Goal: Use online tool/utility

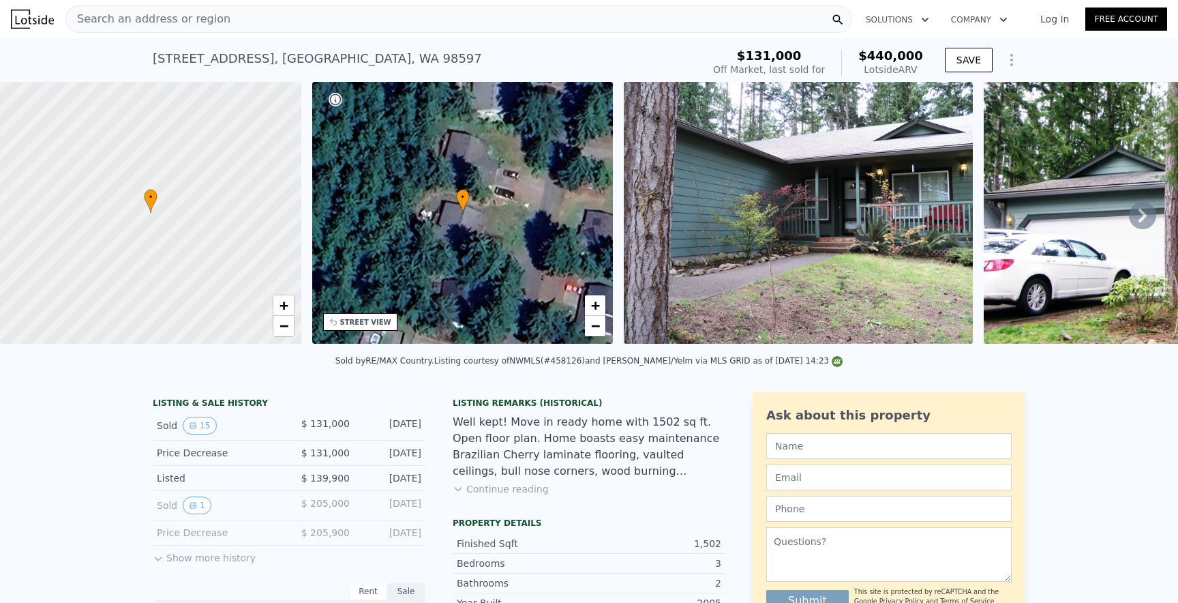
click at [334, 20] on div "Search an address or region" at bounding box center [458, 18] width 787 height 27
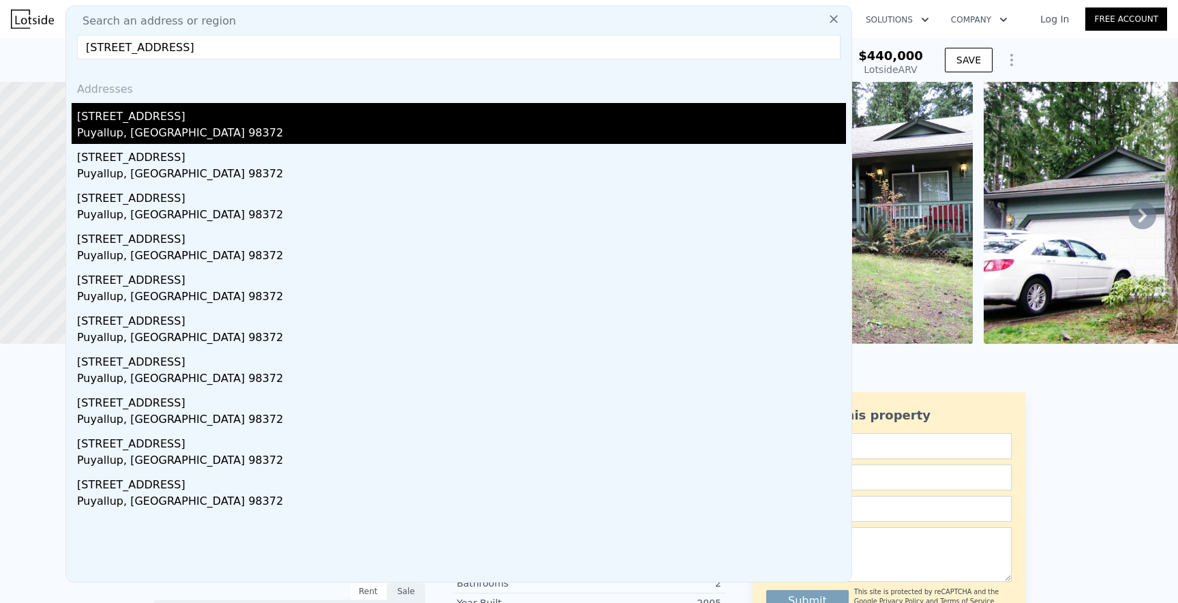
type input "[STREET_ADDRESS]"
click at [243, 118] on div "[STREET_ADDRESS]" at bounding box center [461, 114] width 769 height 22
type input "5"
type input "2.75"
type input "1523"
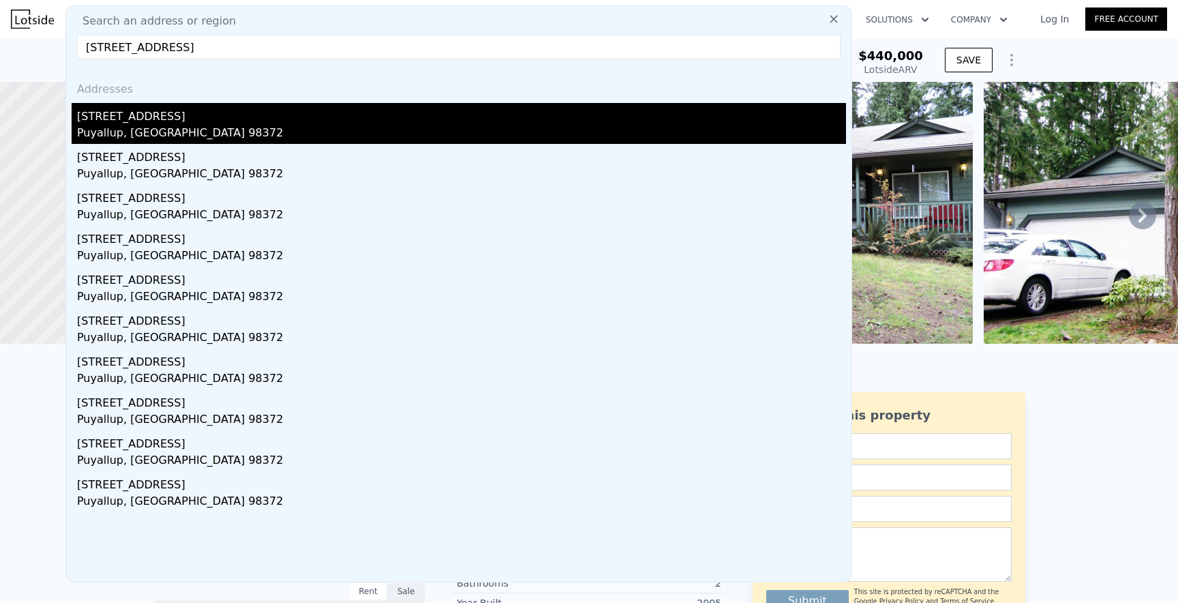
type input "2642"
type input "6134"
type input "13725"
type input "$ 655,000"
type input "5"
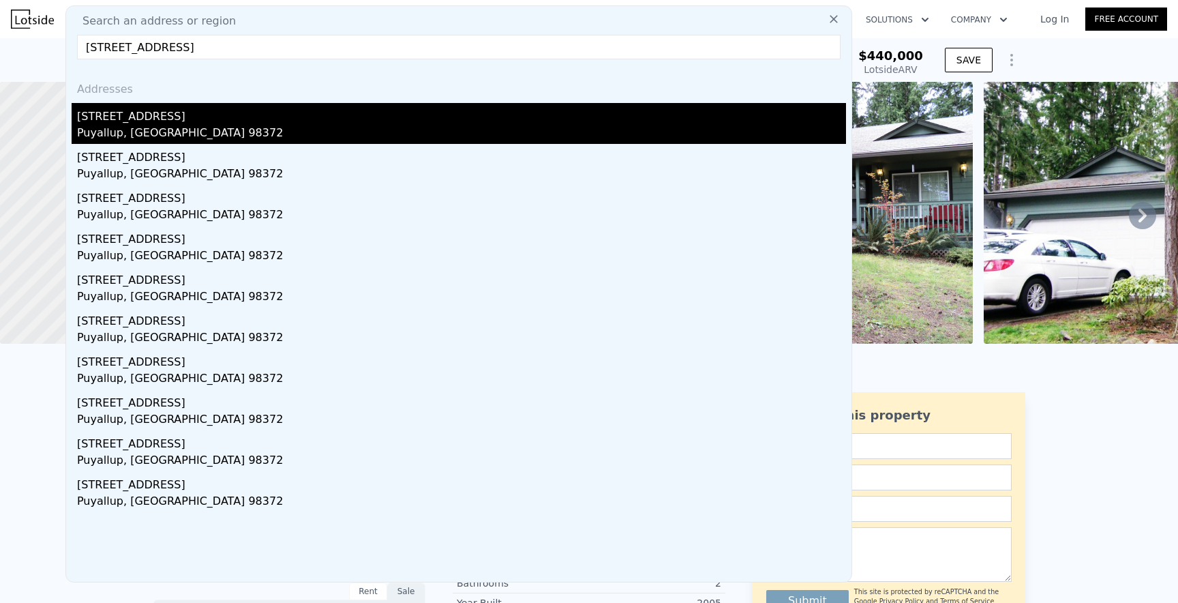
type input "$ 0"
type input "$ 322,881"
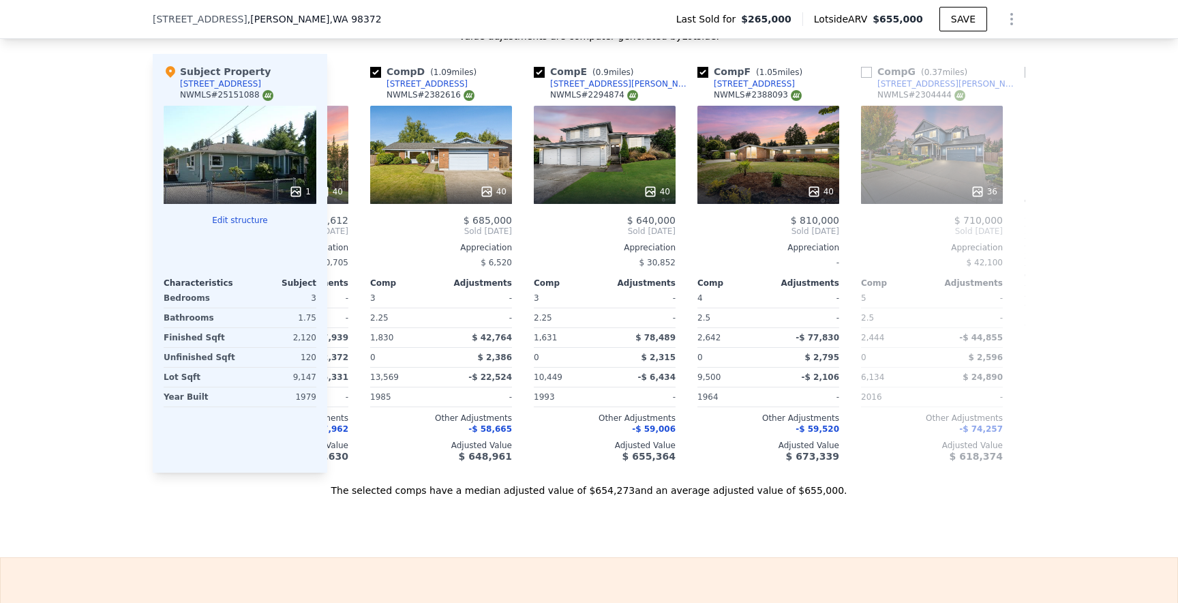
scroll to position [0, 479]
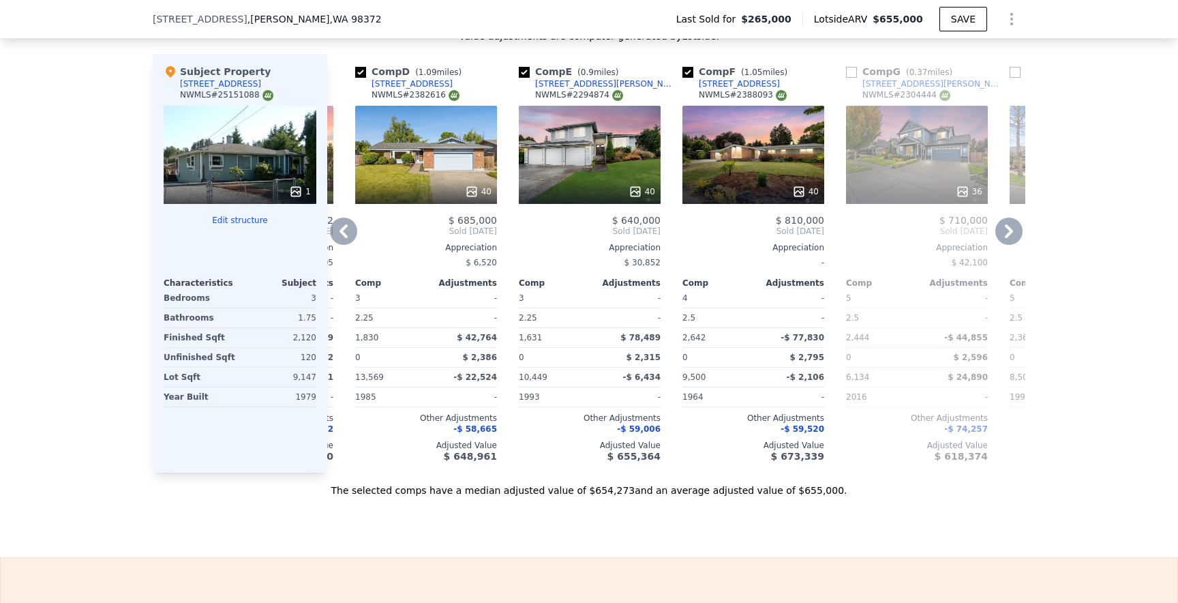
click at [432, 183] on div at bounding box center [426, 191] width 142 height 25
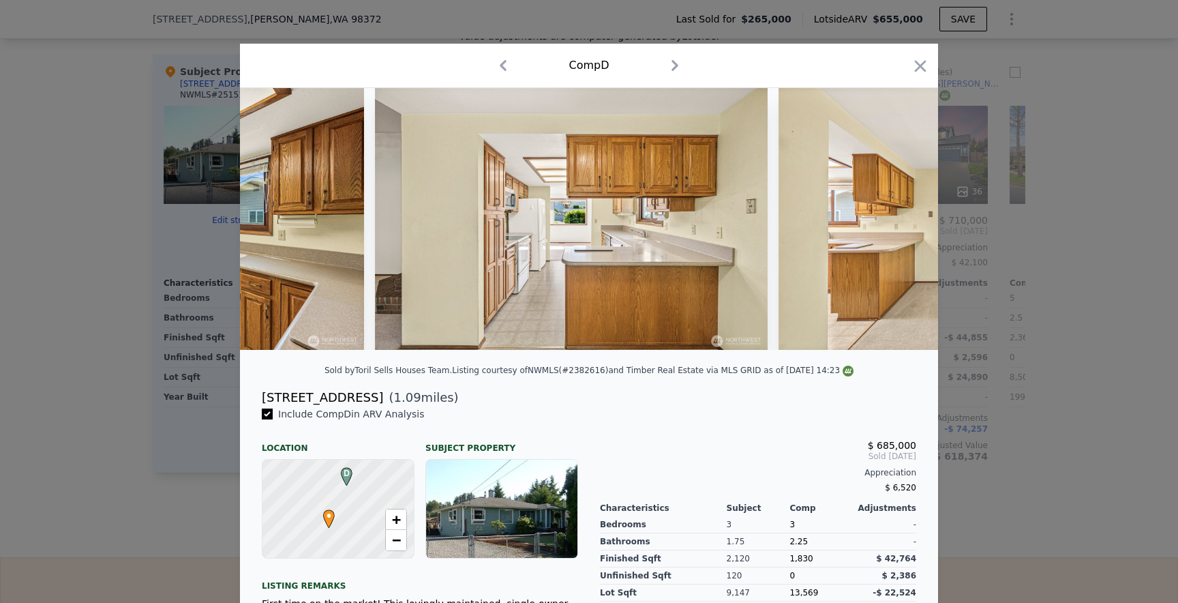
scroll to position [0, 4650]
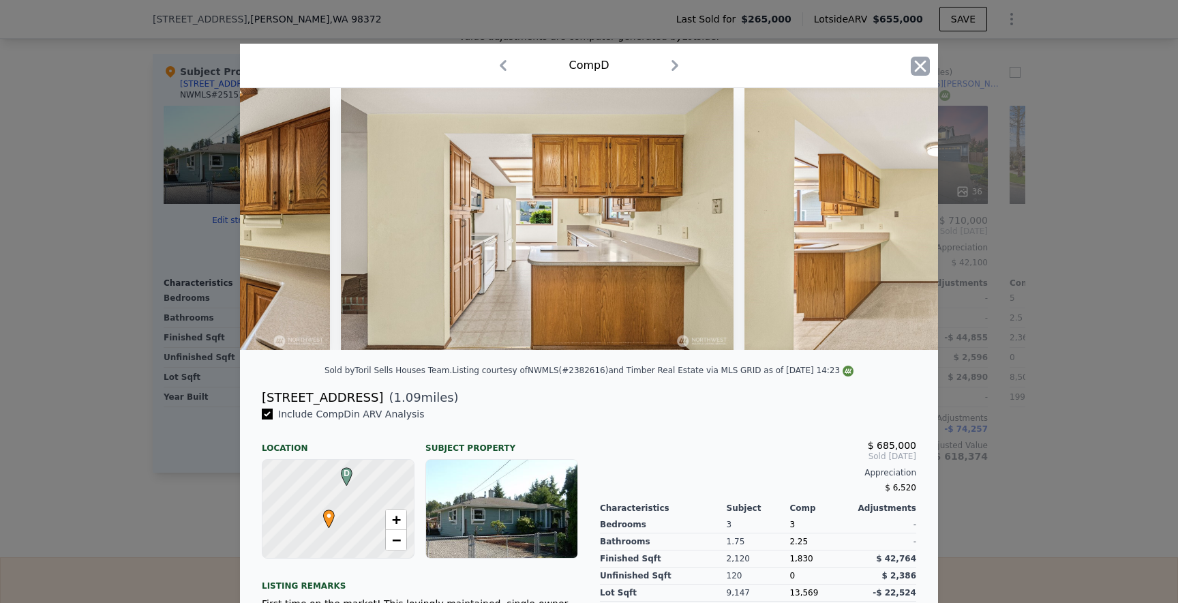
click at [921, 62] on icon "button" at bounding box center [920, 66] width 19 height 19
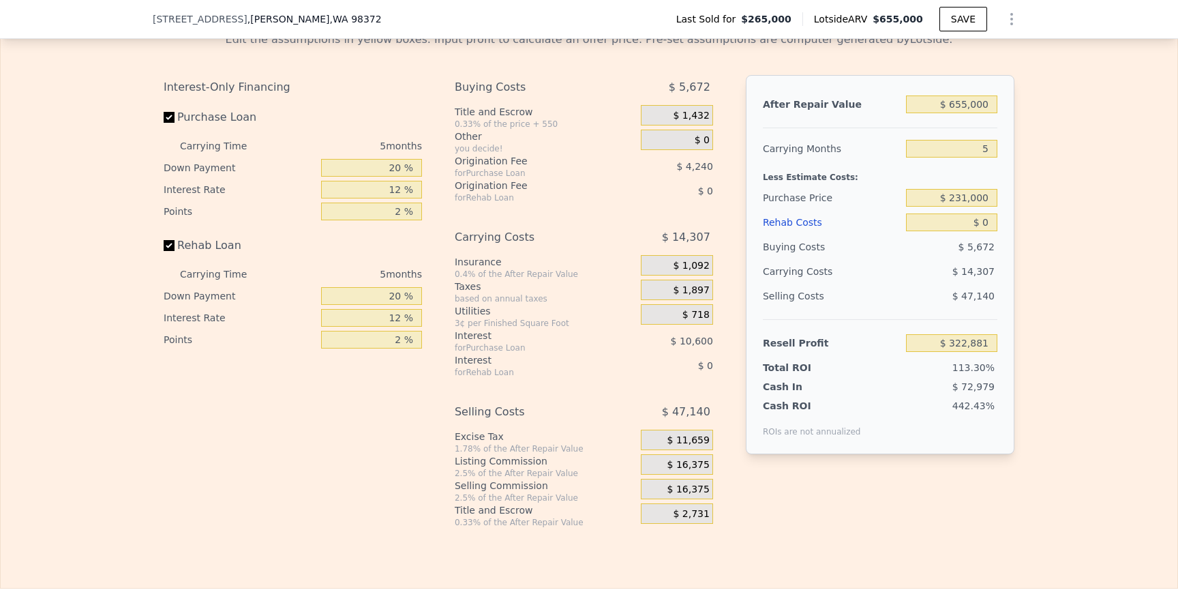
scroll to position [1980, 0]
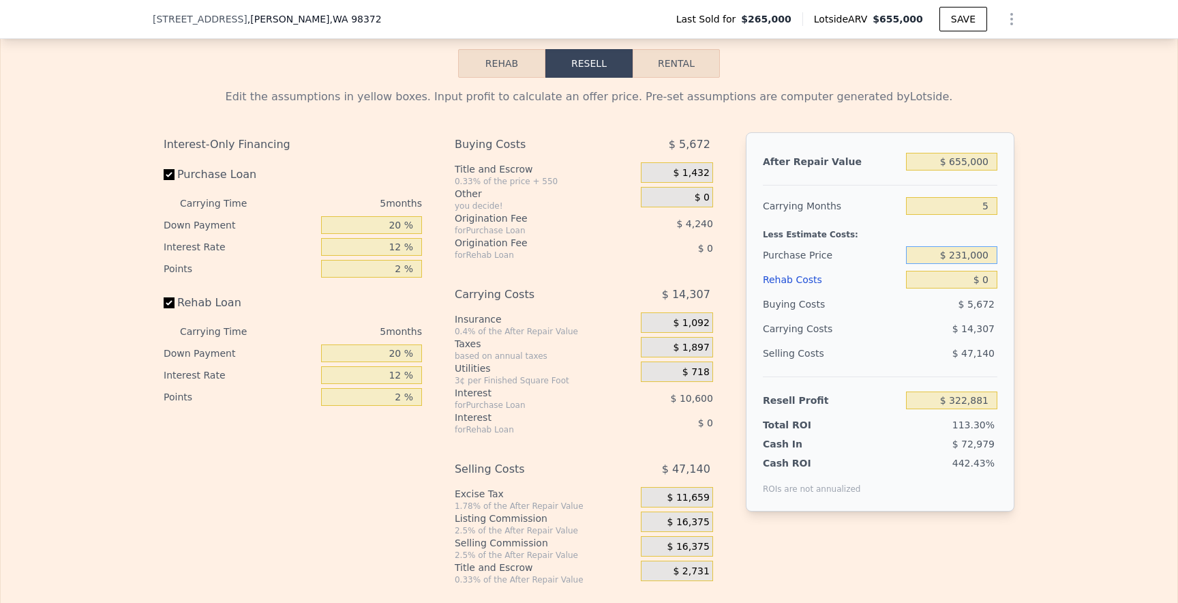
click at [960, 255] on input "$ 231,000" at bounding box center [951, 255] width 91 height 18
type input "$ 361,000"
type input "$ 221,185"
click at [989, 281] on input "$ 0" at bounding box center [951, 280] width 91 height 18
type input "$ 1"
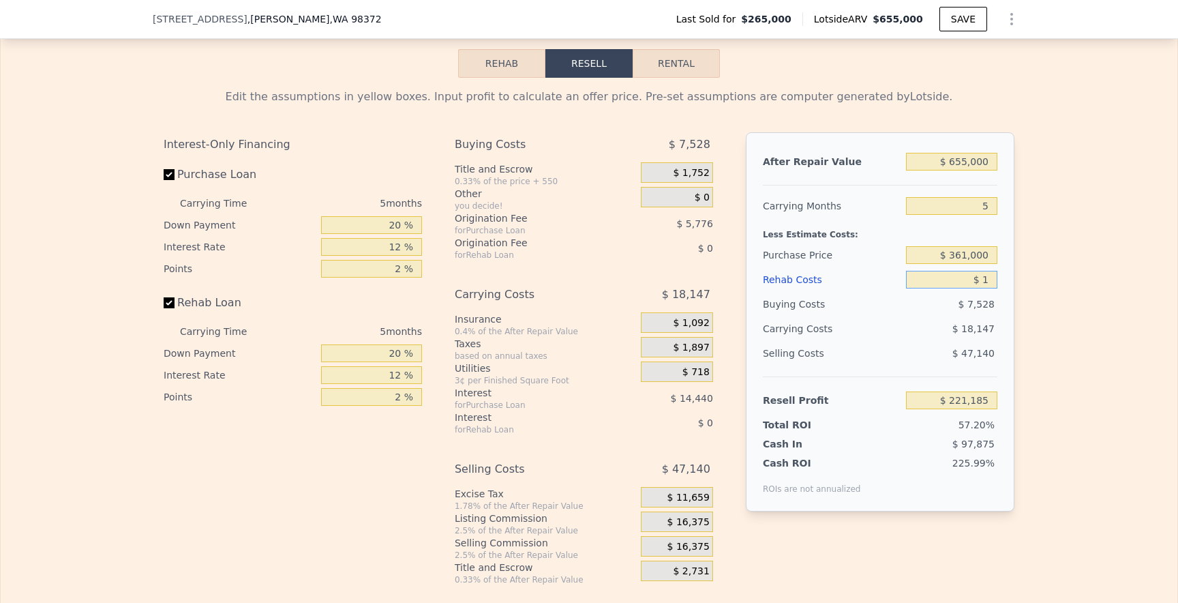
type input "$ 221,184"
type input "$ 10"
type input "$ 221,175"
type input "$ 100"
type input "$ 221,078"
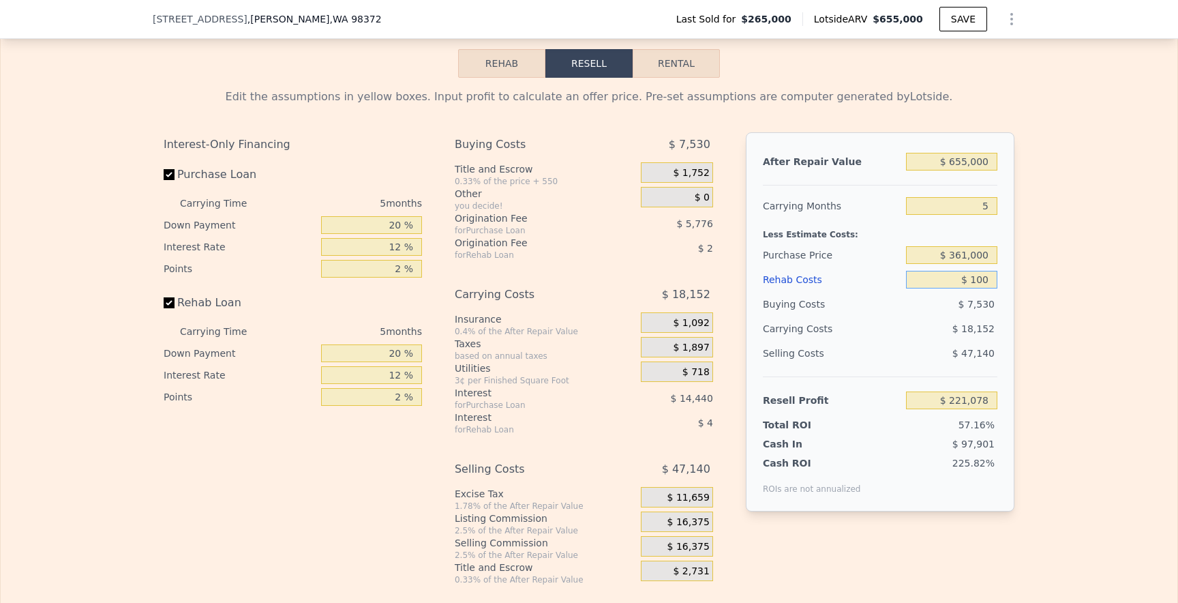
type input "$ 10"
type input "$ 221,175"
type input "$ 1"
type input "$ 221,184"
type input "$ 11"
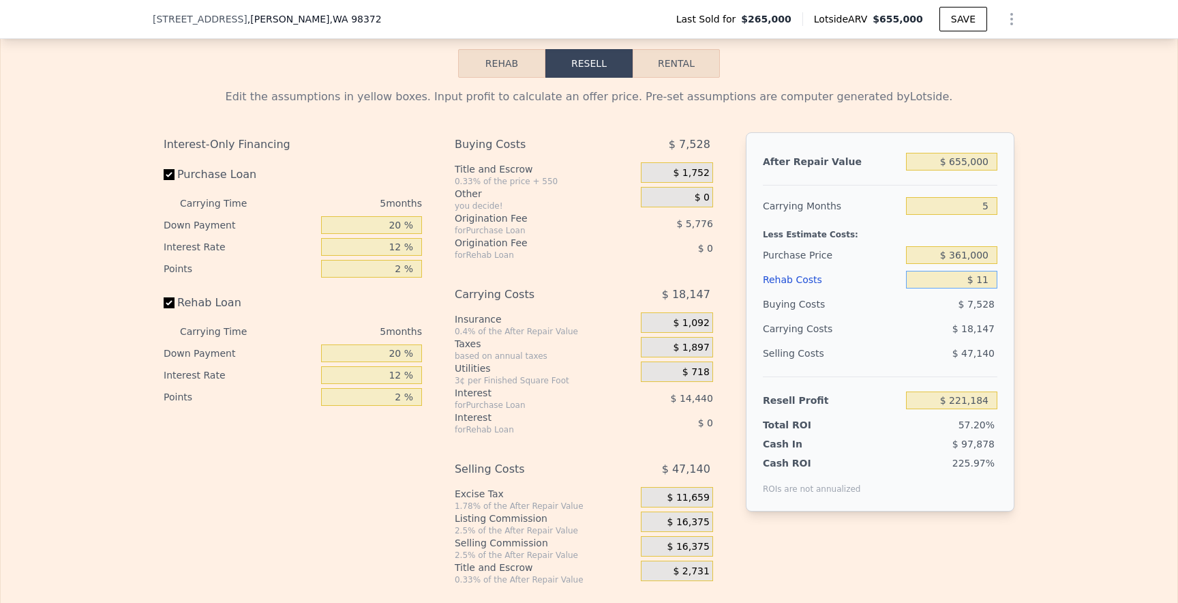
type input "$ 221,174"
type input "$ 110"
type input "$ 221,068"
type input "$ 1,100"
type input "$ 220,022"
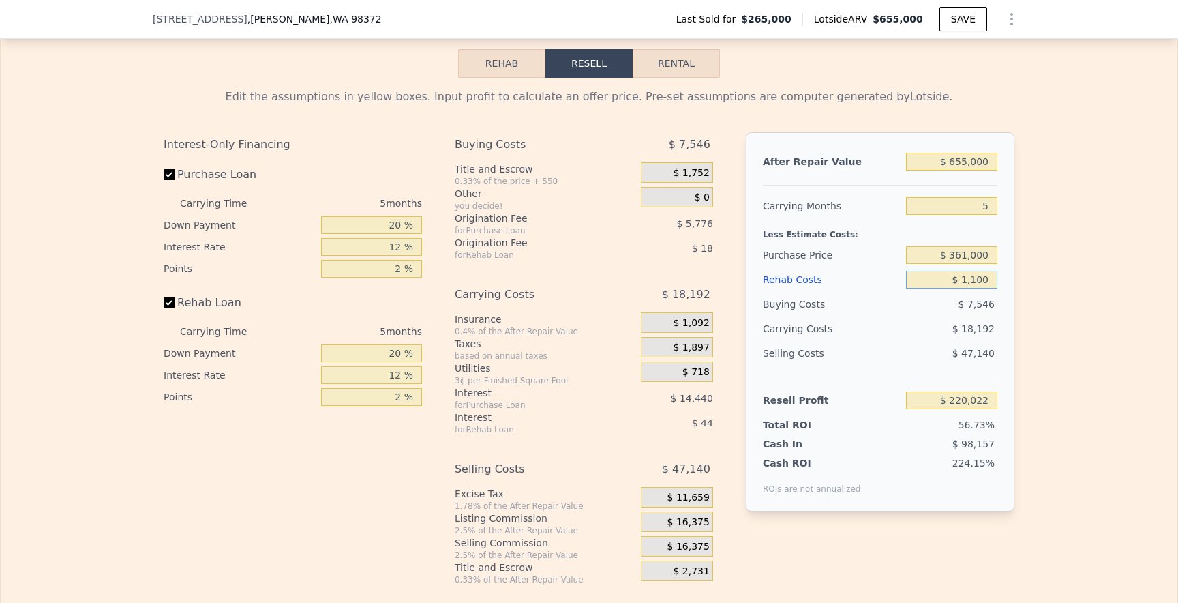
type input "$ 11,000"
type input "$ 209,569"
type input "$ 110,000"
type input "$ 105,025"
type input "$ 110,000"
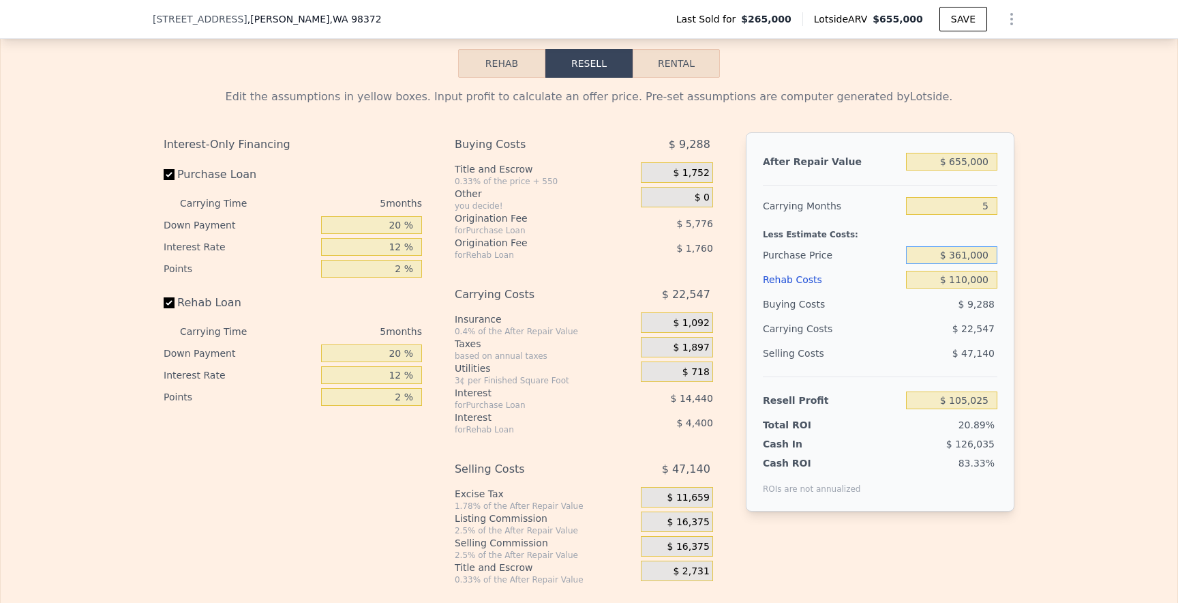
click at [960, 259] on input "$ 361,000" at bounding box center [951, 255] width 91 height 18
type input "$ 410,000"
type input "$ 53,118"
click at [962, 282] on input "$ 110,000" at bounding box center [951, 280] width 91 height 18
type input "$ 10,000"
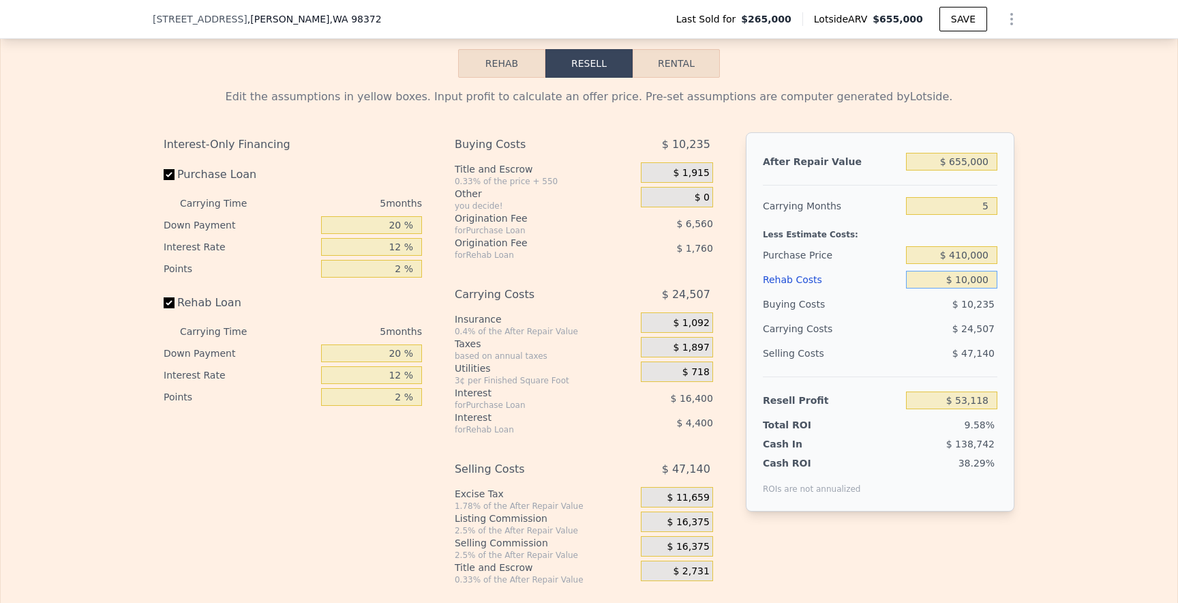
type input "$ 158,718"
type input "$ 0000"
type input "$ 169,278"
type input "$ 90,000"
type input "$ 74,238"
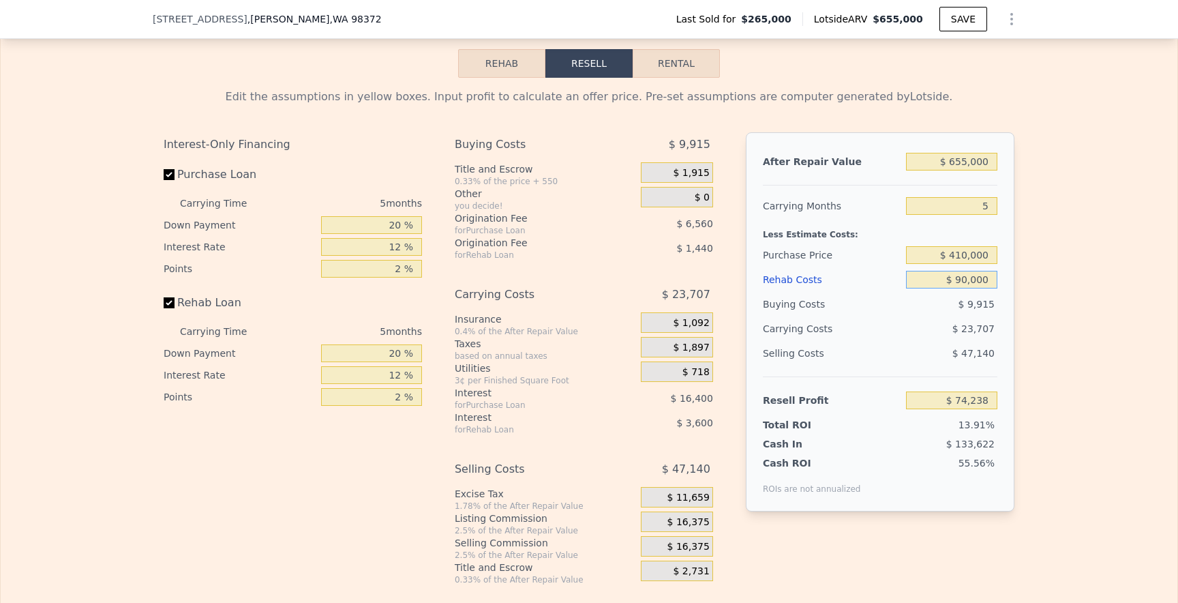
type input "$ 90,000"
click at [962, 257] on input "$ 410,000" at bounding box center [951, 255] width 91 height 18
type input "$ 400,000"
type input "$ 84,831"
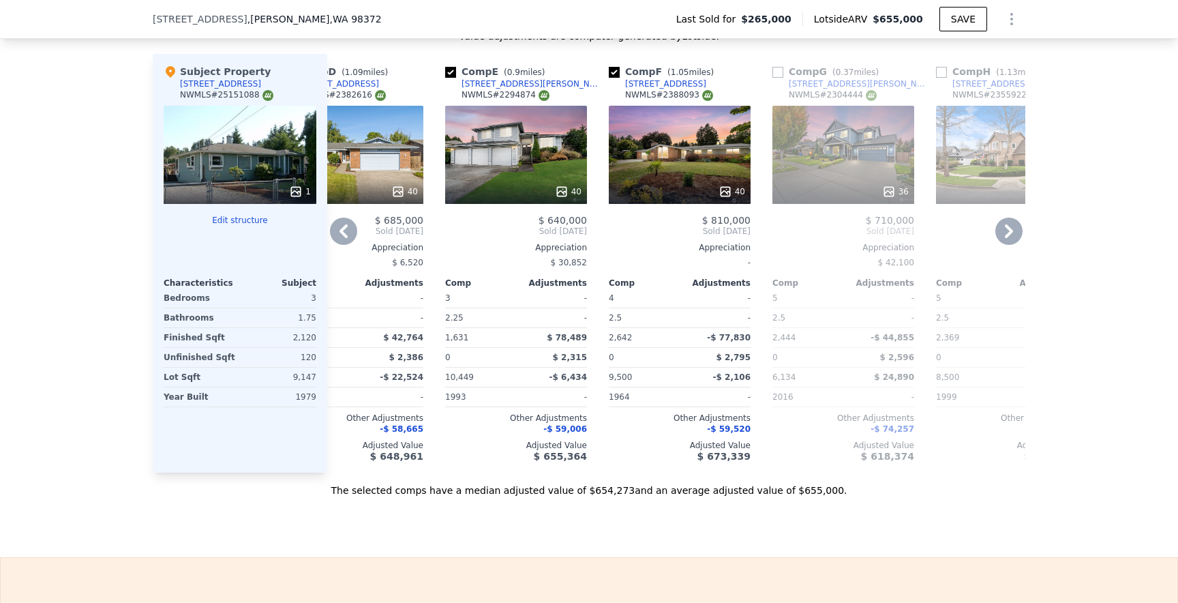
scroll to position [1410, 0]
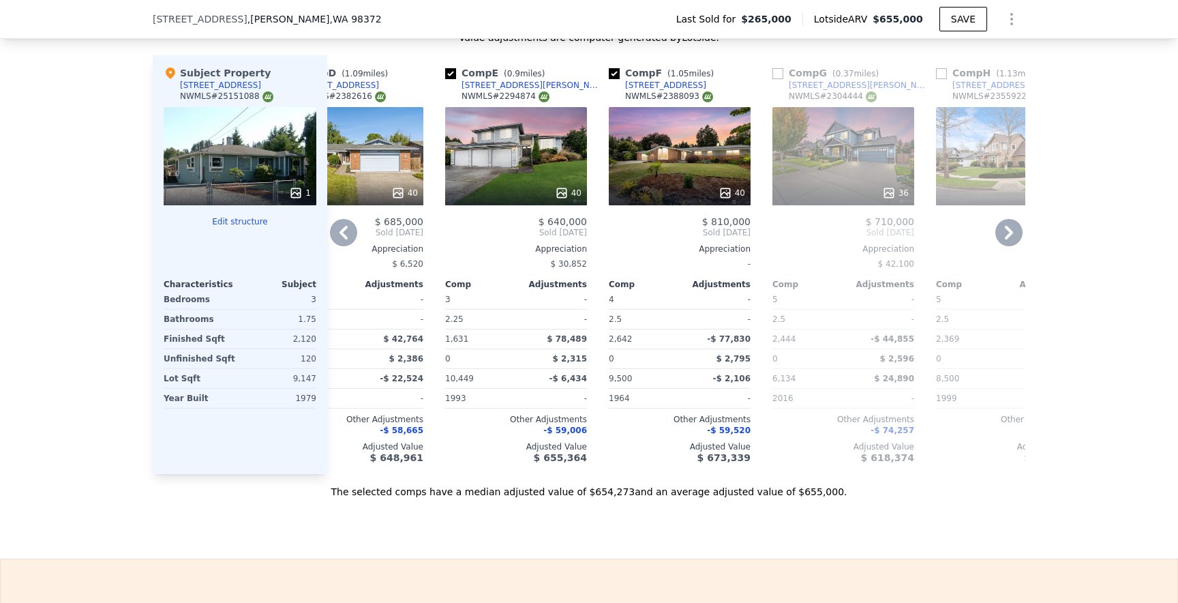
click at [663, 138] on div "40" at bounding box center [680, 156] width 142 height 98
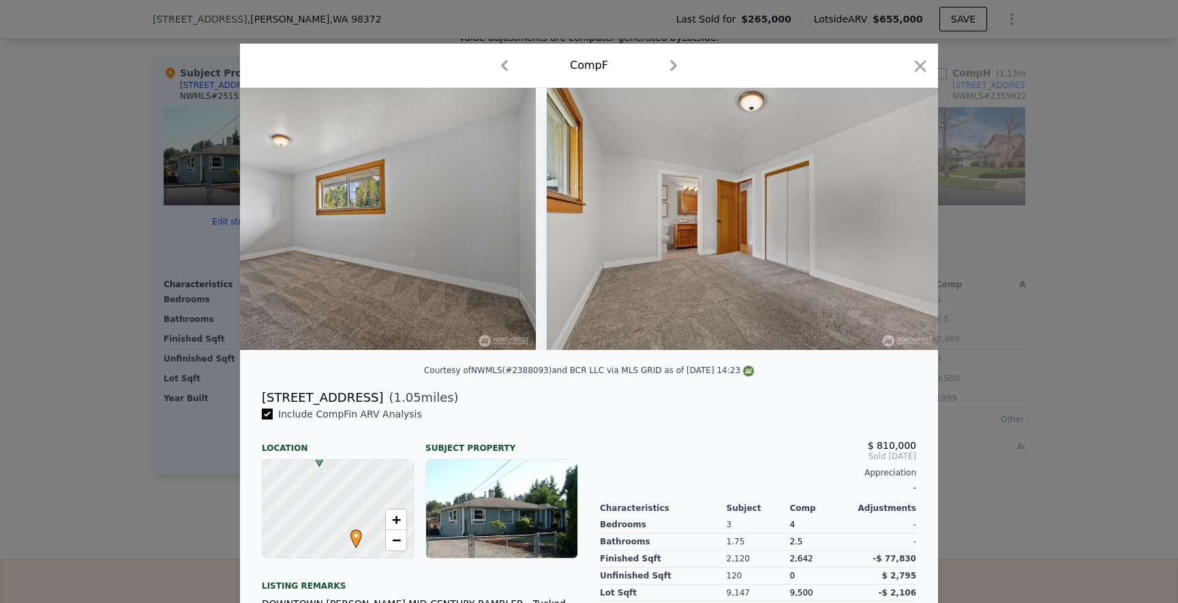
scroll to position [0, 3380]
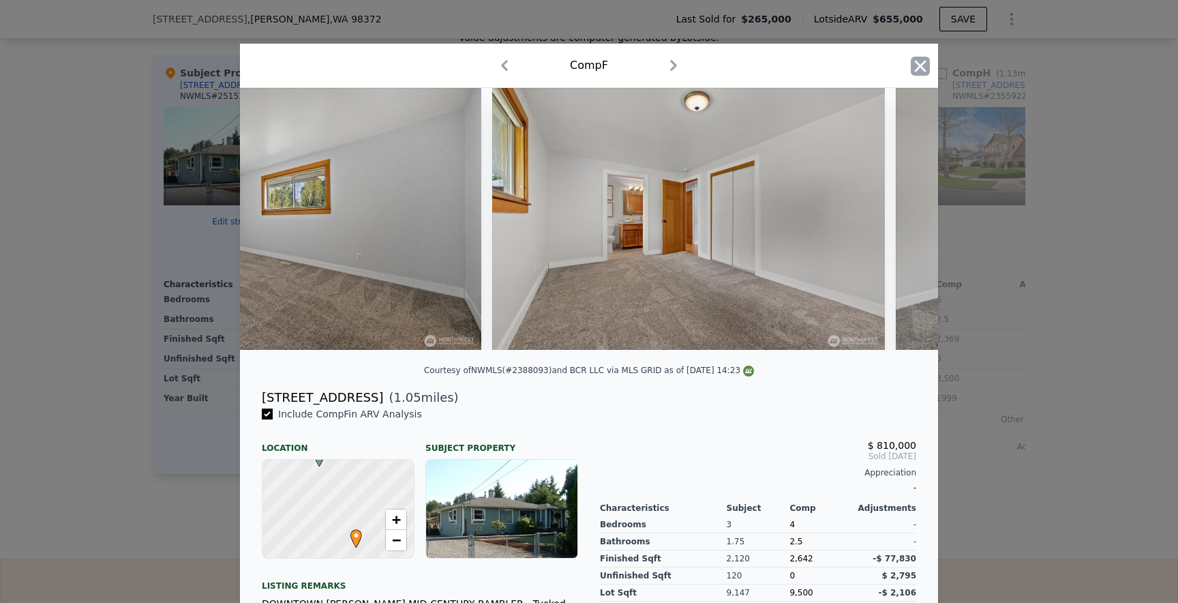
click at [927, 68] on icon "button" at bounding box center [920, 66] width 19 height 19
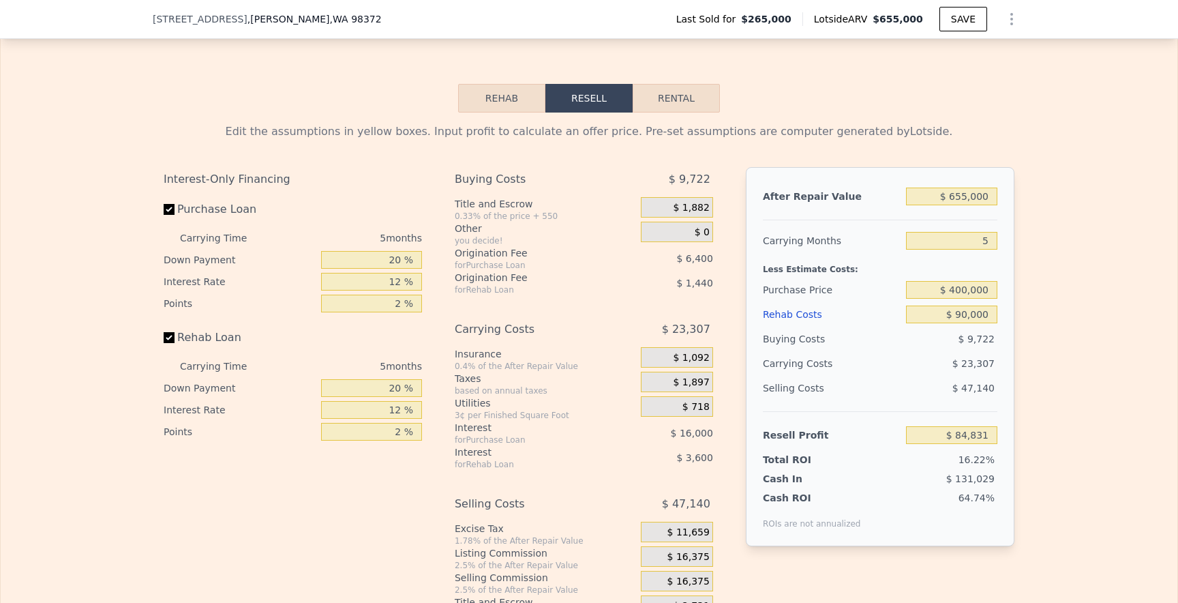
scroll to position [1948, 0]
click at [962, 310] on input "$ 90,000" at bounding box center [951, 312] width 91 height 18
type input "$ 0000"
type input "$ 179,871"
type input "$ 10,000"
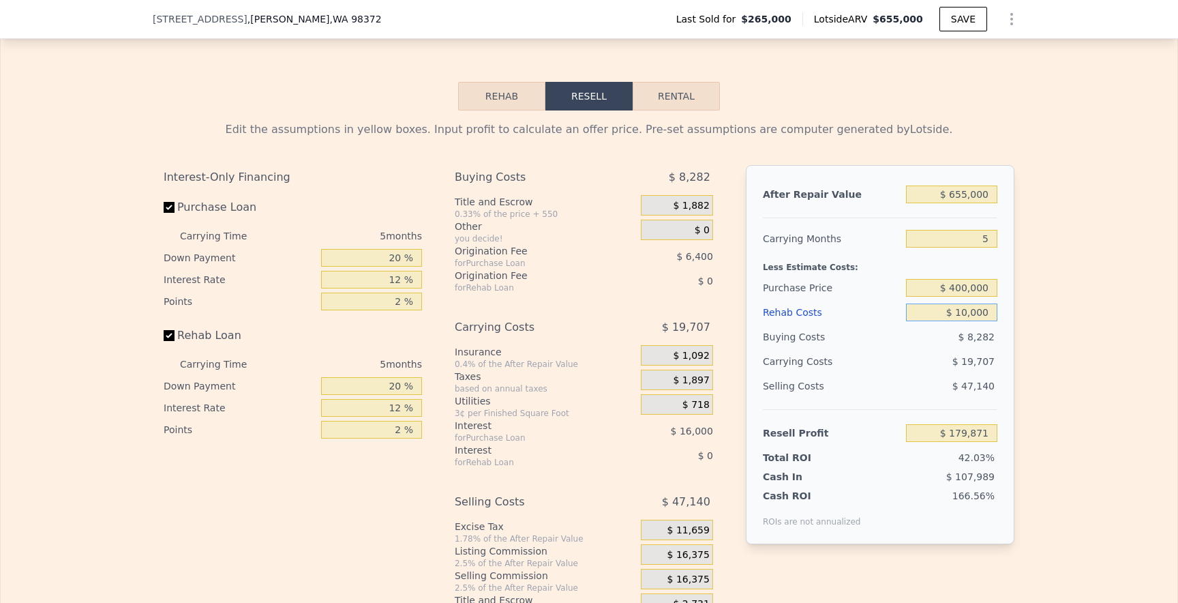
type input "$ 169,311"
type input "$ 110,000"
type input "$ 63,711"
type input "$ 1,100,000"
type input "-$ 981,729"
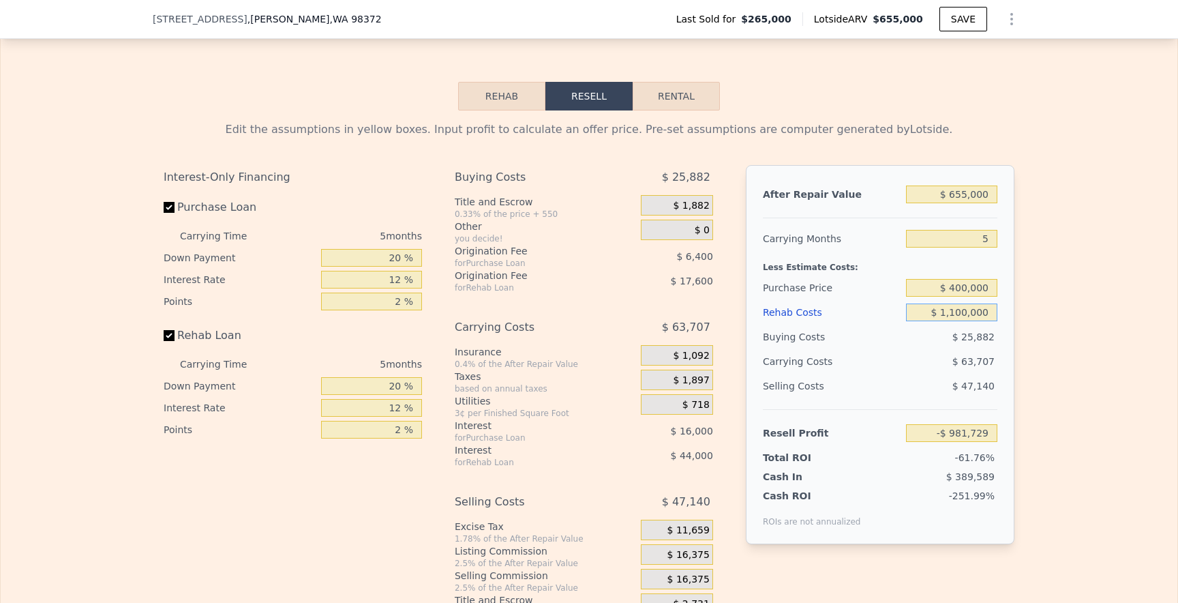
type input "$ 110,000"
type input "$ 63,711"
type input "$ 110,000"
click at [961, 198] on input "$ 655,000" at bounding box center [951, 194] width 91 height 18
type input "$ 65,000"
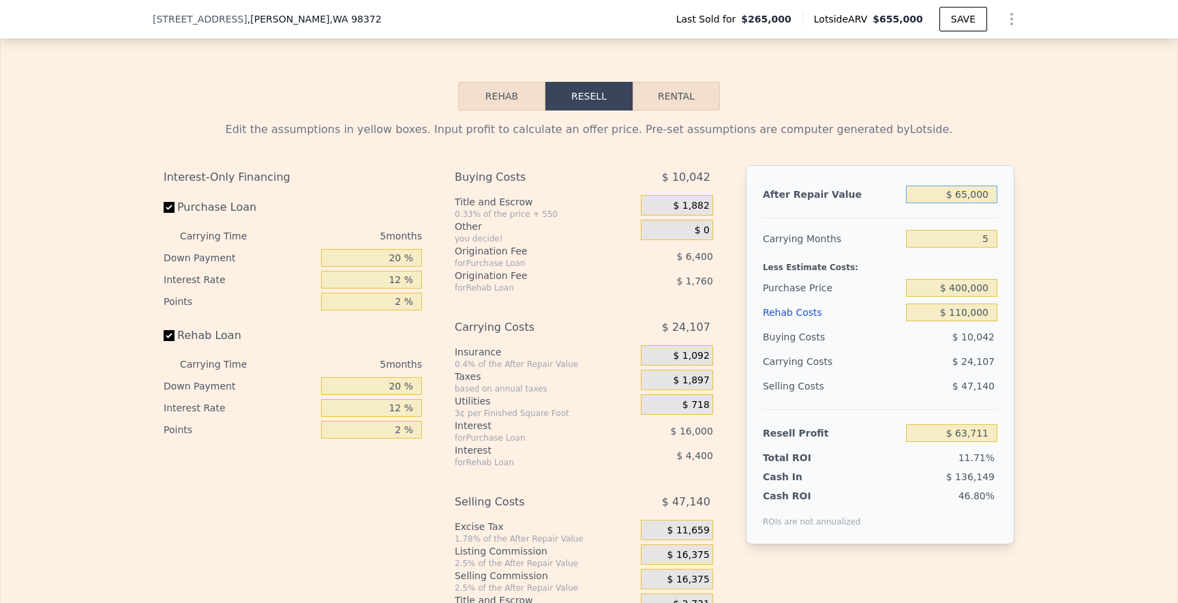
type input "-$ 483,338"
type input "$ 625,000"
type input "$ 35,895"
type input "$ 625,000"
click at [962, 285] on input "$ 400,000" at bounding box center [951, 288] width 91 height 18
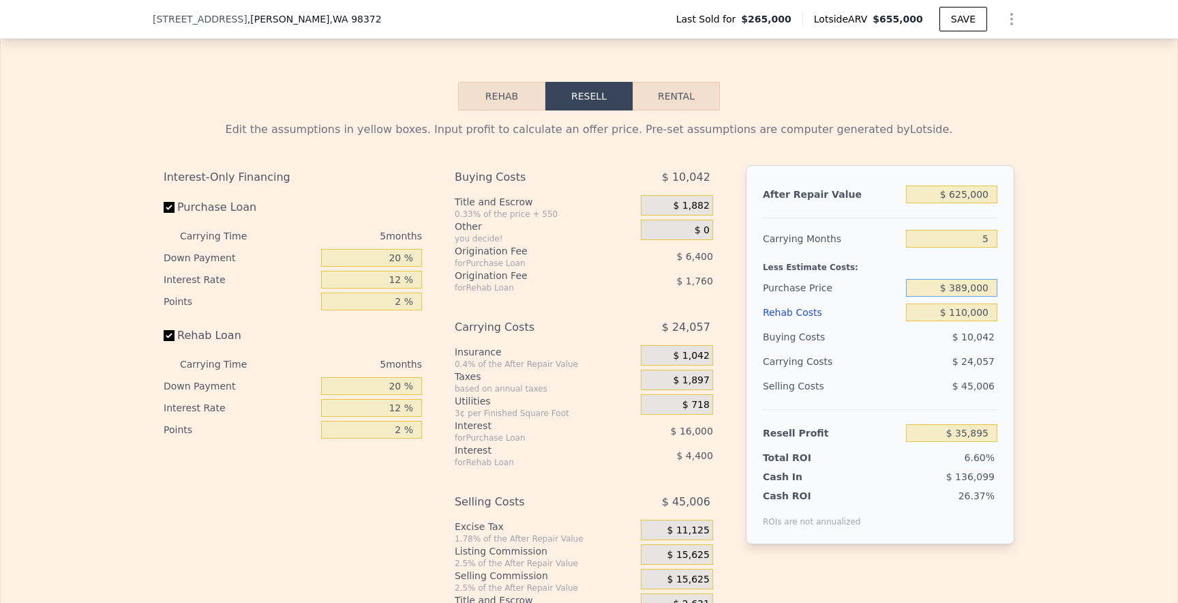
type input "$ 389,000"
type input "$ 47,548"
click at [919, 390] on div "$ 45,006" at bounding box center [952, 386] width 92 height 25
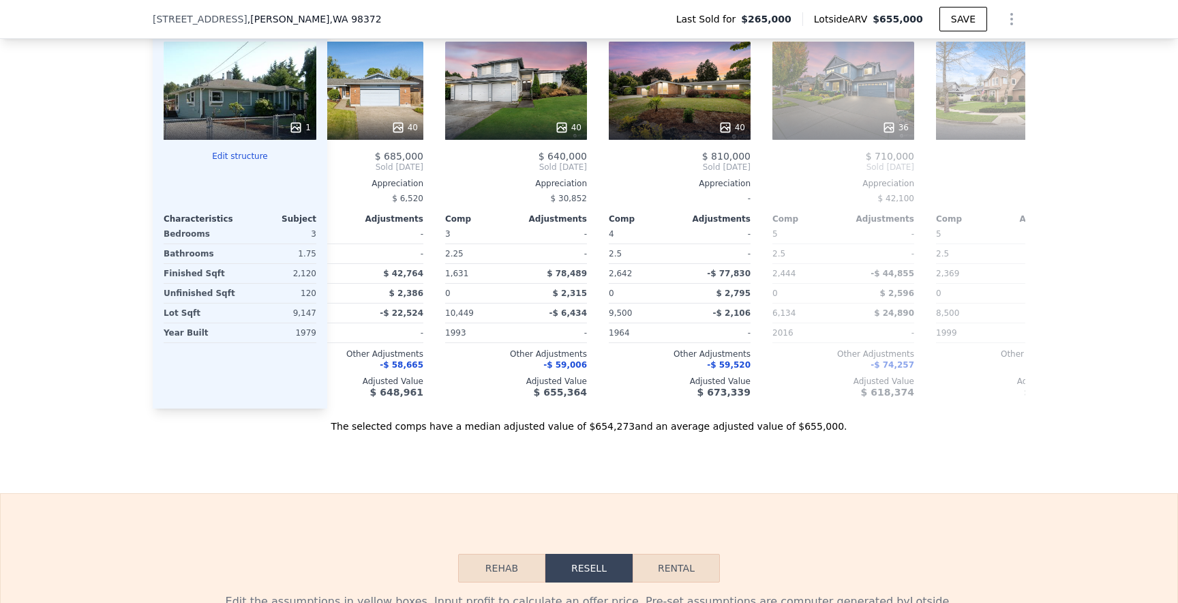
scroll to position [1429, 0]
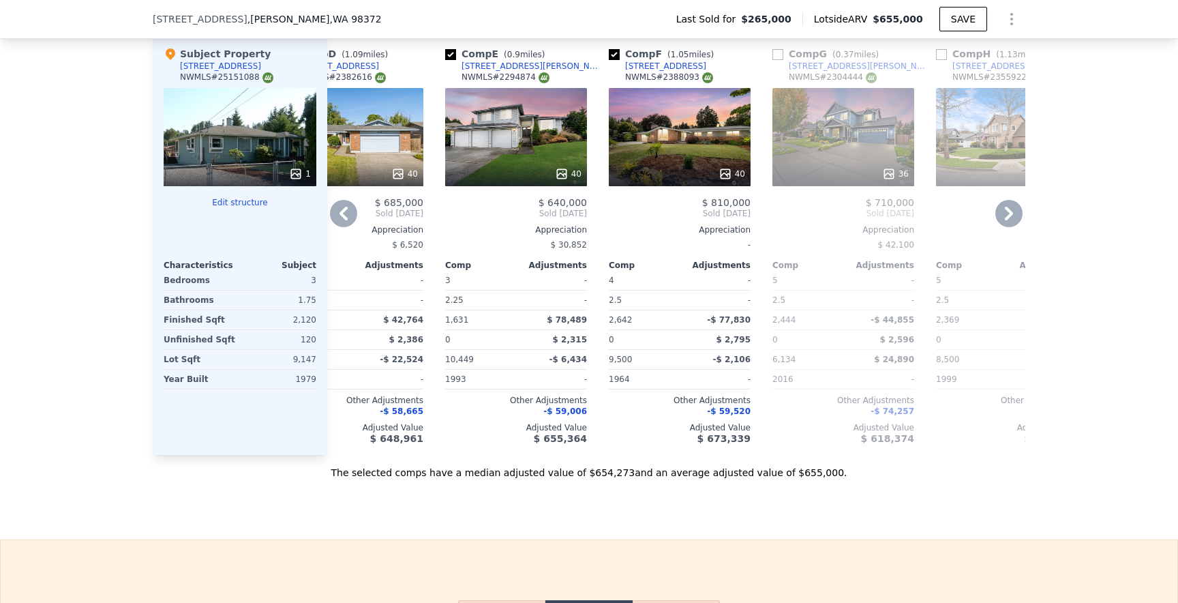
type input "$ 655,000"
type input "$ 0"
type input "$ 322,881"
click at [342, 211] on icon at bounding box center [344, 214] width 8 height 14
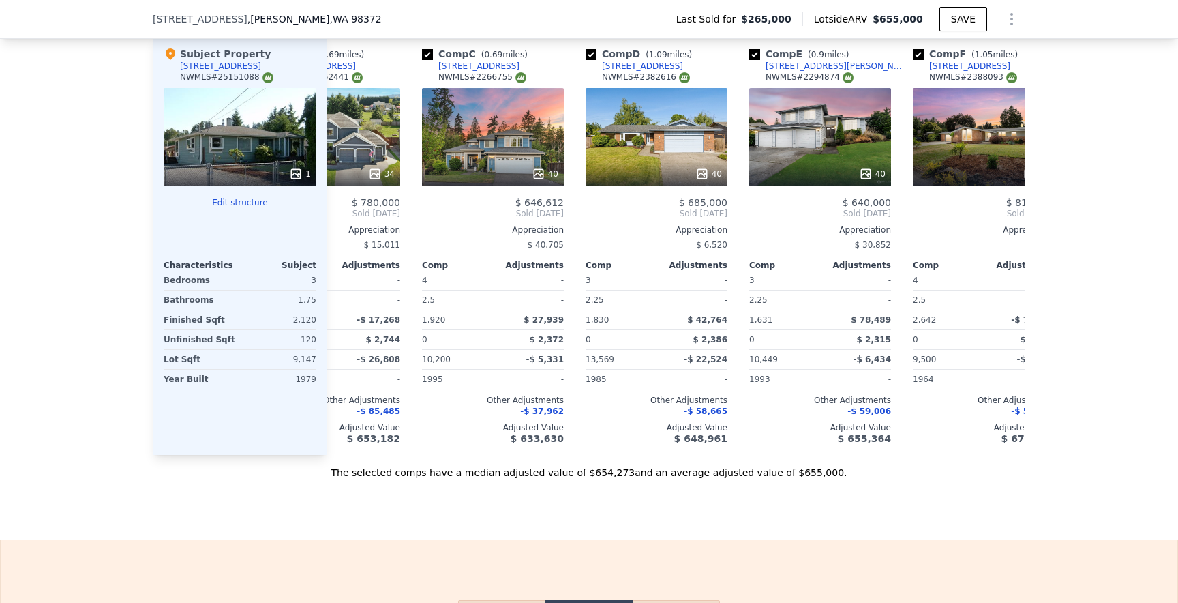
scroll to position [0, 226]
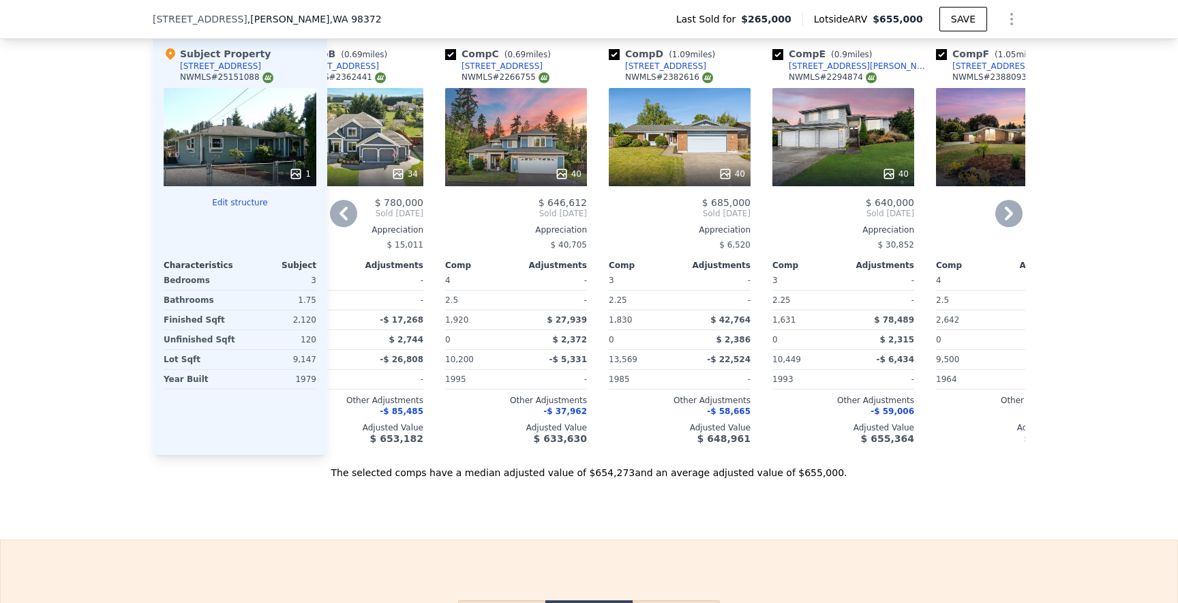
click at [342, 211] on icon at bounding box center [344, 214] width 8 height 14
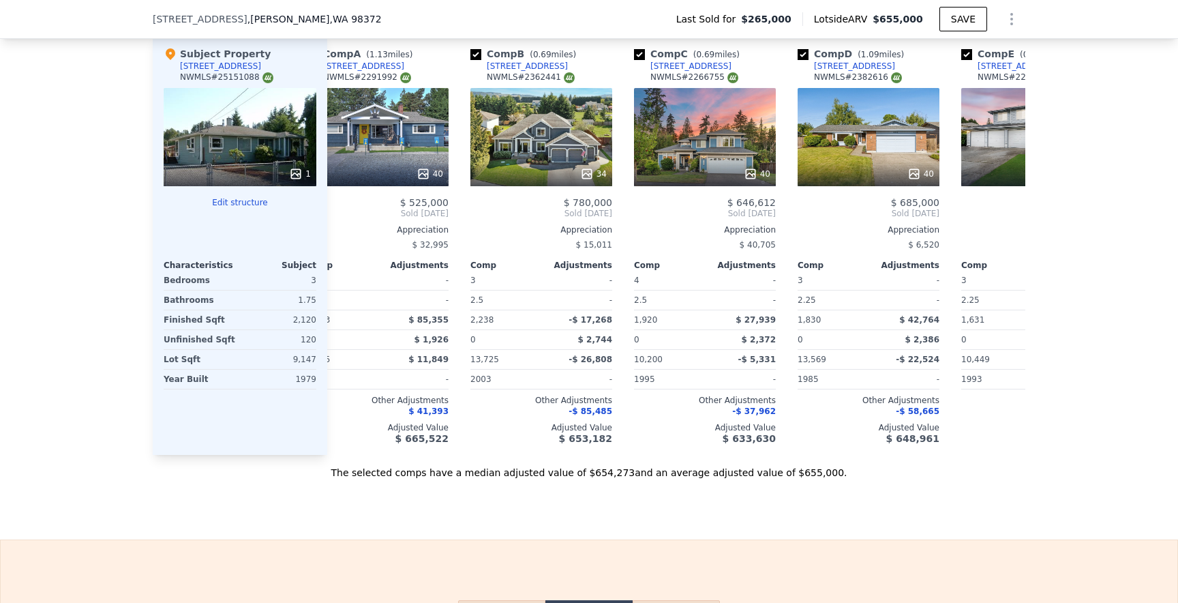
scroll to position [0, 0]
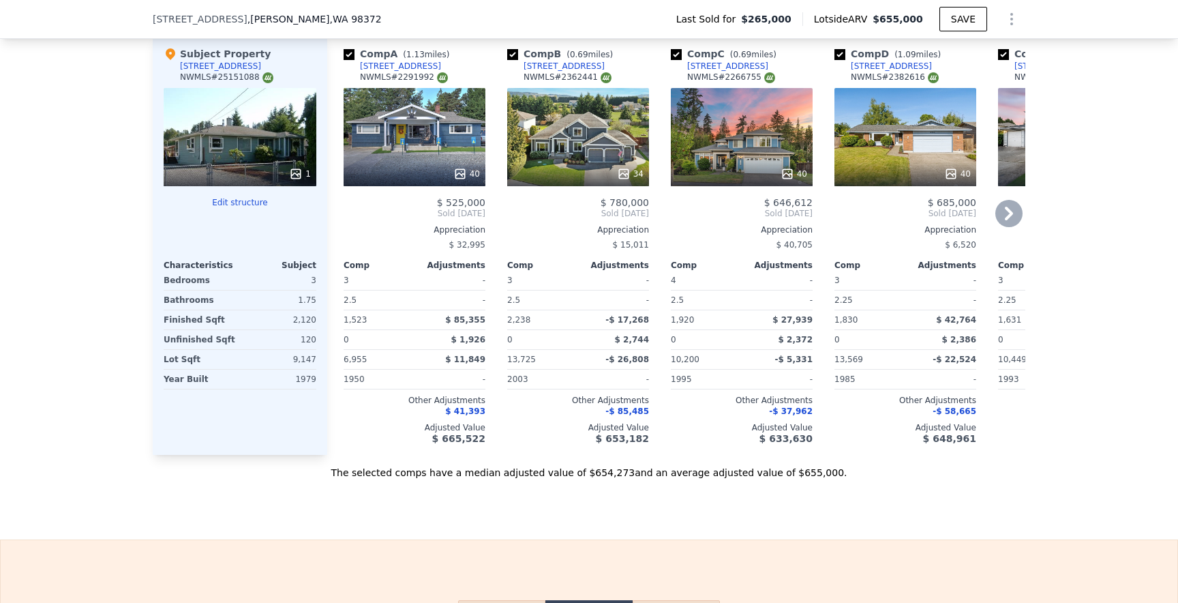
click at [1011, 213] on icon at bounding box center [1009, 214] width 8 height 14
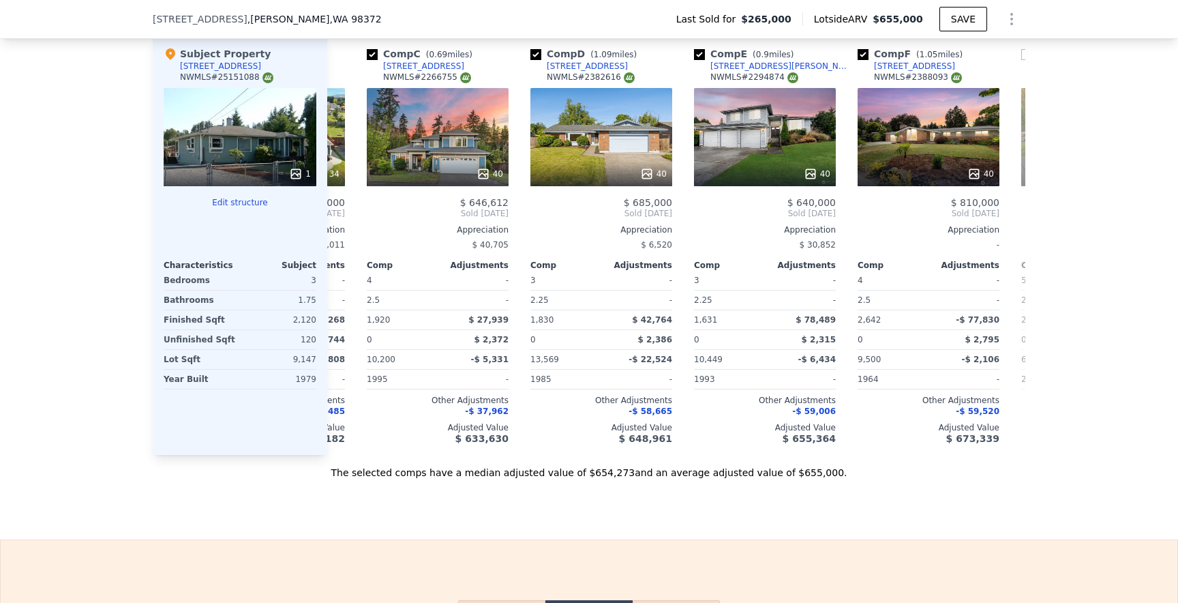
scroll to position [0, 327]
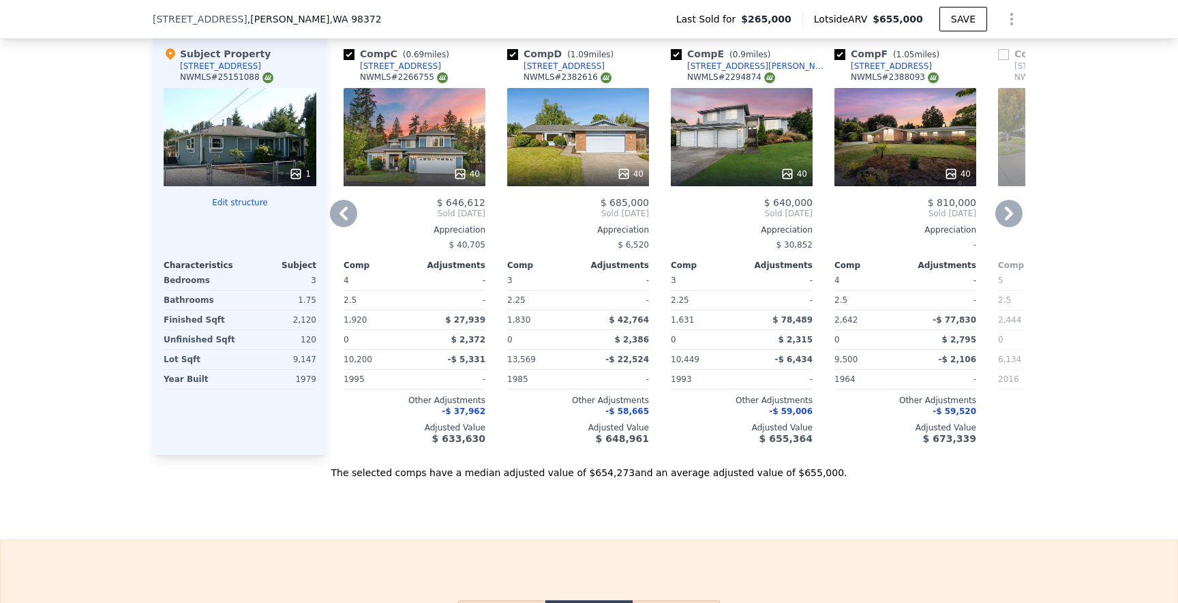
click at [539, 163] on div at bounding box center [578, 174] width 142 height 25
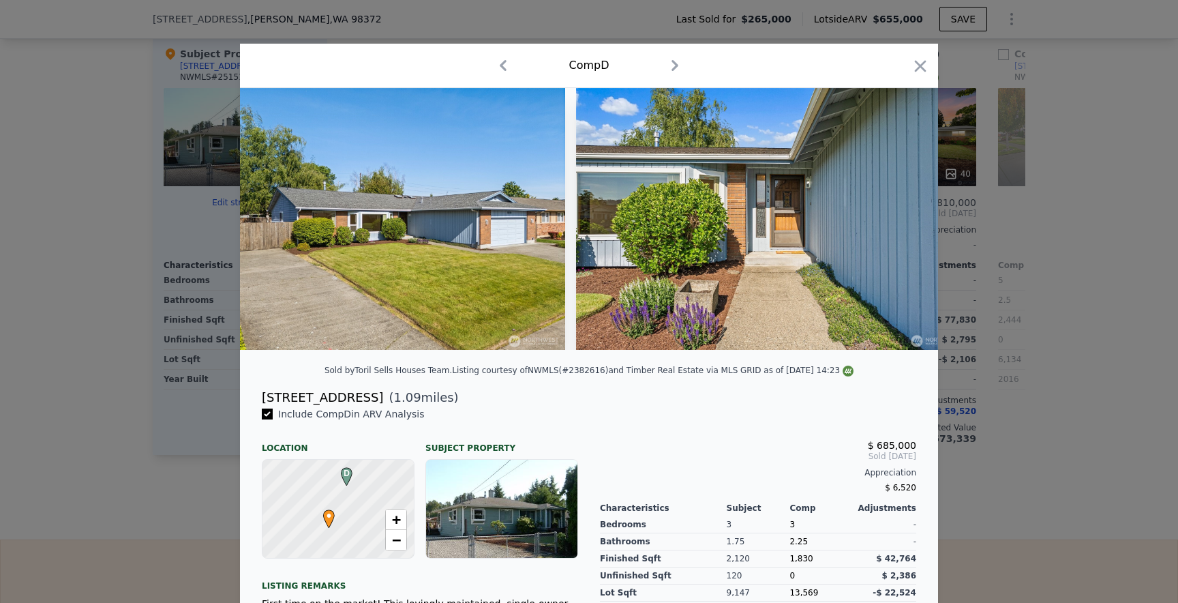
scroll to position [0, 385]
click at [921, 70] on icon "button" at bounding box center [920, 66] width 19 height 19
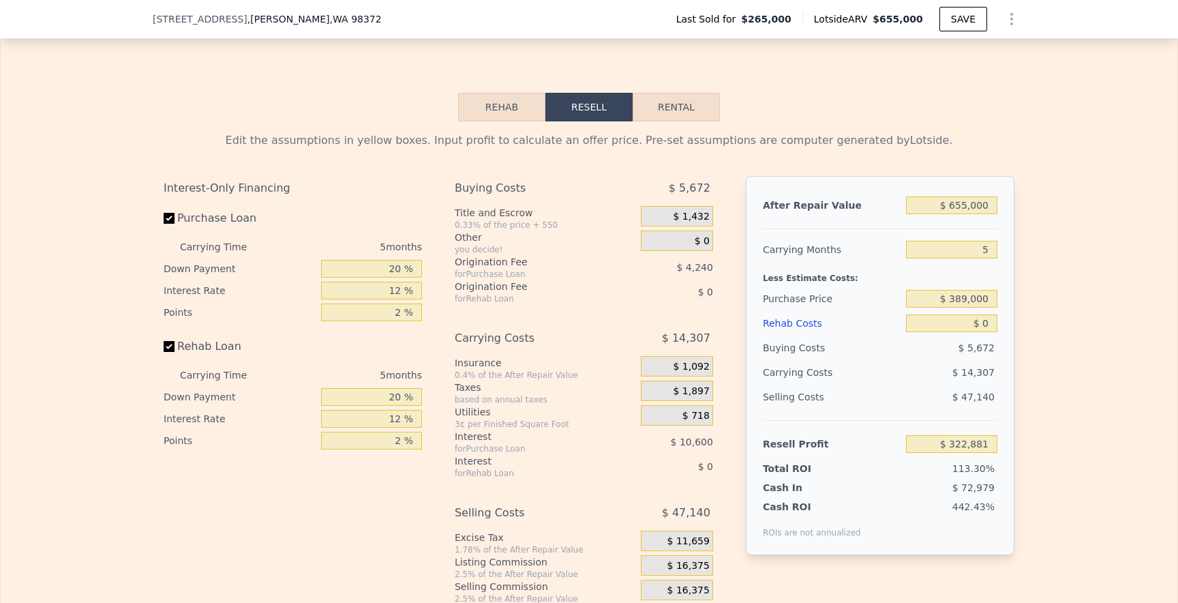
scroll to position [1938, 0]
click at [990, 321] on input "$ 0" at bounding box center [951, 323] width 91 height 18
type input "$ 1"
type input "$ 322,880"
type input "$ 15"
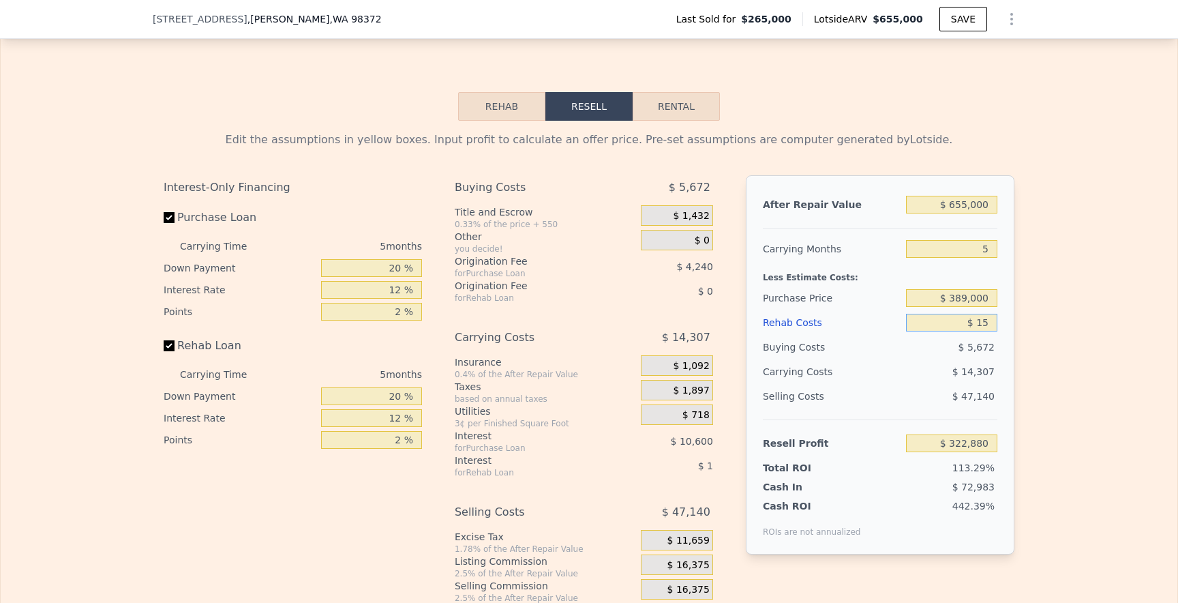
type input "$ 322,866"
type input "$ 150"
type input "$ 322,724"
type input "$ 1,500"
type input "$ 321,297"
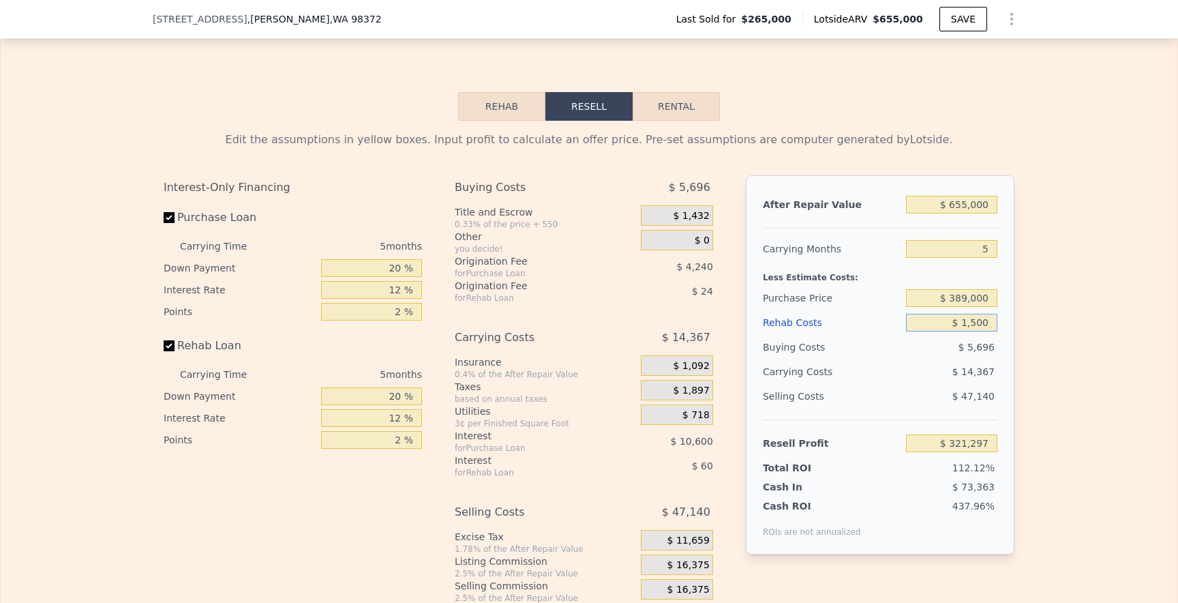
type input "$ 15,000"
type input "$ 307,041"
type input "$ 150,000"
type input "$ 164,481"
type input "$ 150,000"
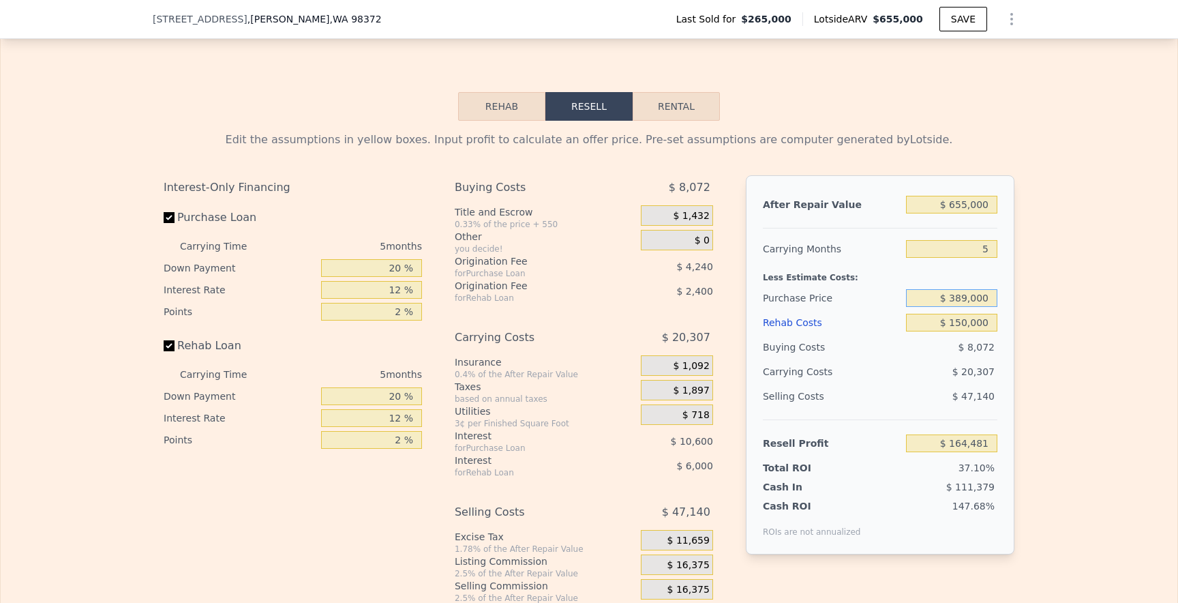
click at [970, 301] on input "$ 389,000" at bounding box center [951, 298] width 91 height 18
type input "$ 33,124"
click at [974, 323] on input "$ 150,000" at bounding box center [951, 323] width 91 height 18
click at [973, 293] on input "$ 389,000" at bounding box center [951, 298] width 91 height 18
click at [971, 323] on input "$ 150,000" at bounding box center [951, 323] width 91 height 18
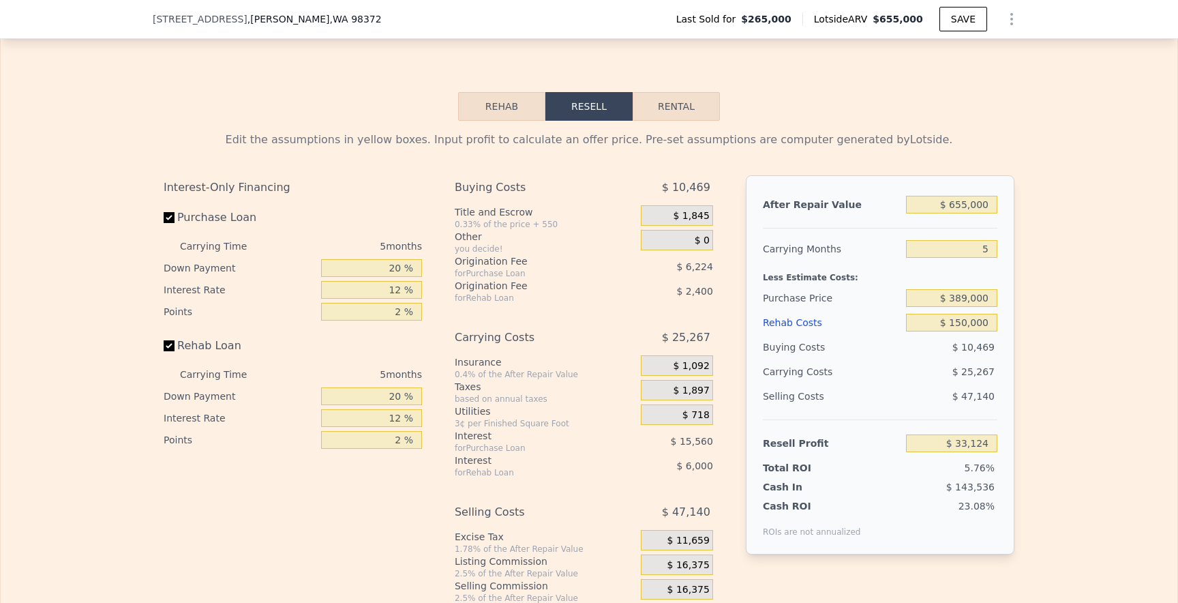
click at [881, 303] on div "Purchase Price" at bounding box center [832, 298] width 138 height 25
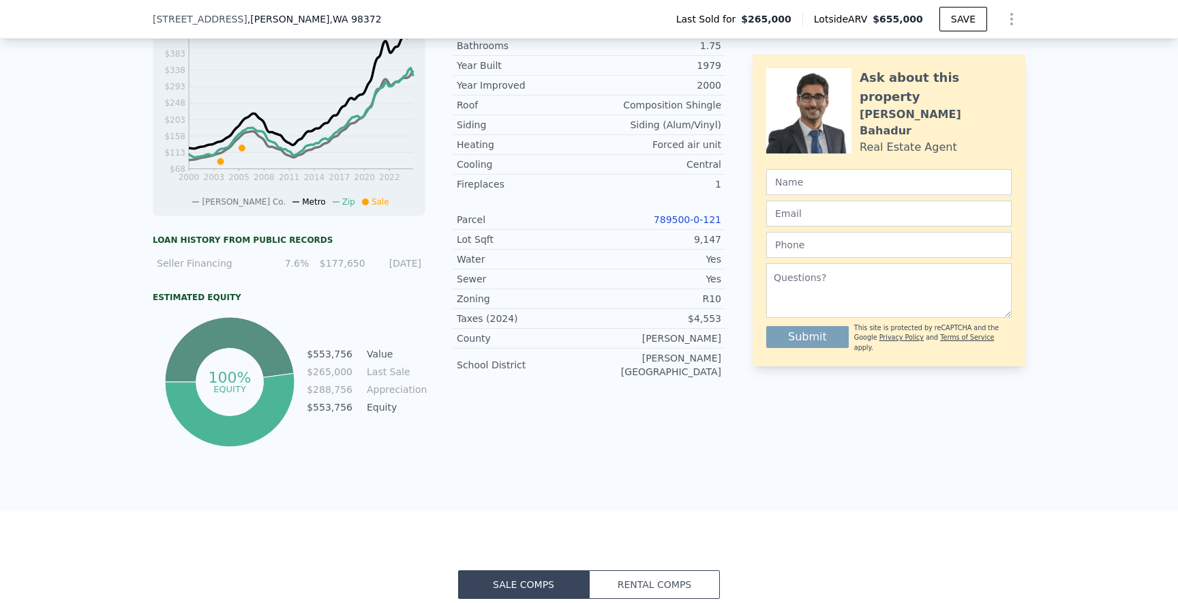
scroll to position [546, 0]
type input "$ 0"
type input "$ 322,881"
